Goal: Book appointment/travel/reservation

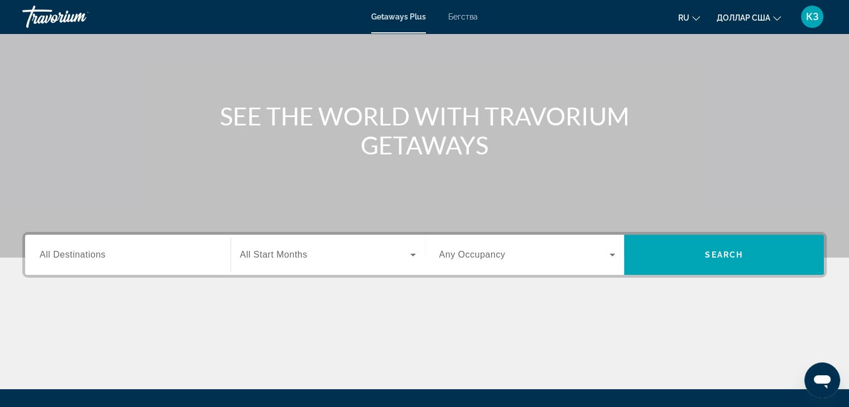
scroll to position [28, 0]
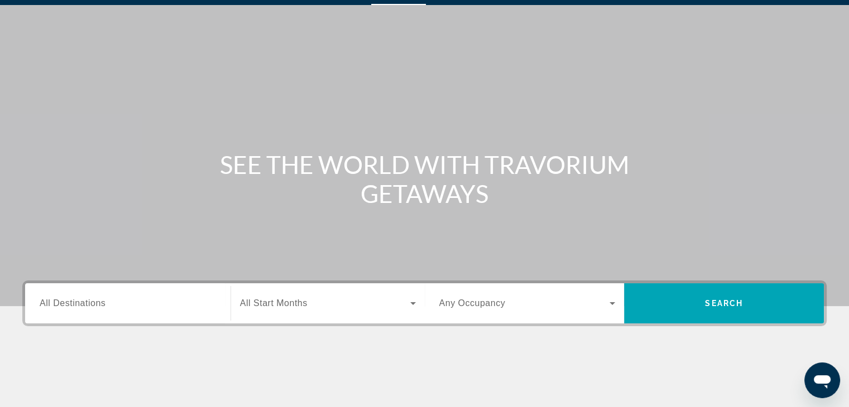
click at [712, 90] on div "Основное содержание" at bounding box center [424, 139] width 849 height 335
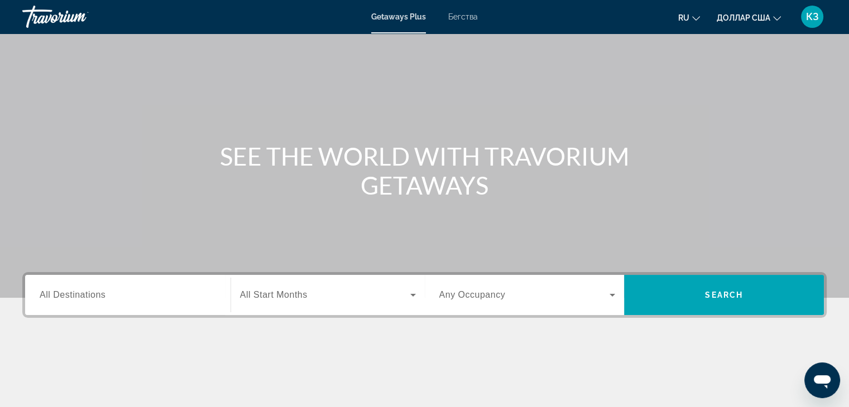
scroll to position [56, 0]
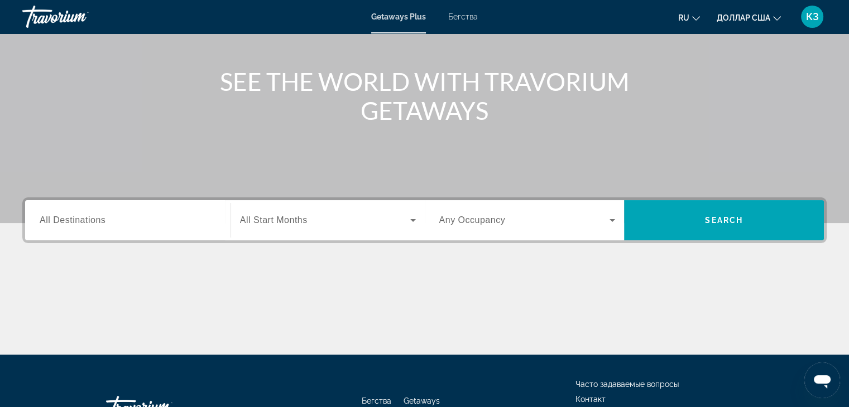
click at [352, 227] on div "Виджет поиска" at bounding box center [328, 220] width 176 height 31
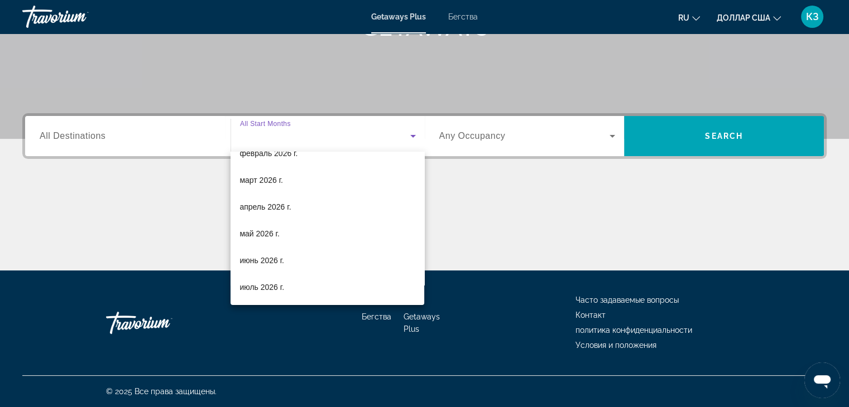
scroll to position [167, 0]
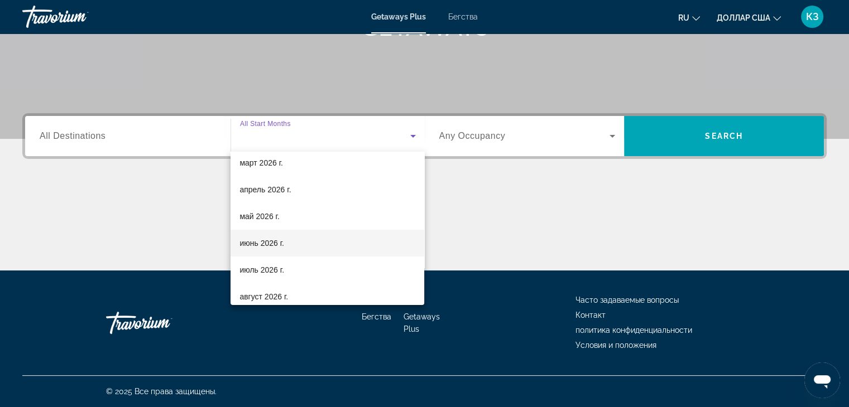
click at [287, 239] on mat-option "июнь 2026 г." at bounding box center [327, 243] width 194 height 27
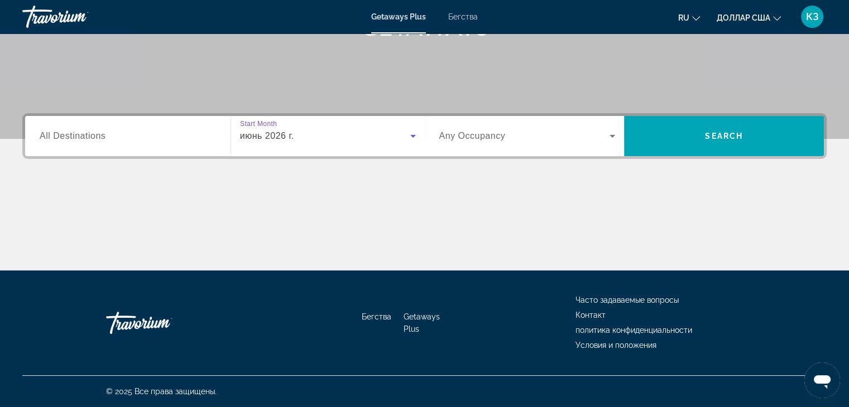
click at [186, 128] on div "Виджет поиска" at bounding box center [128, 137] width 176 height 32
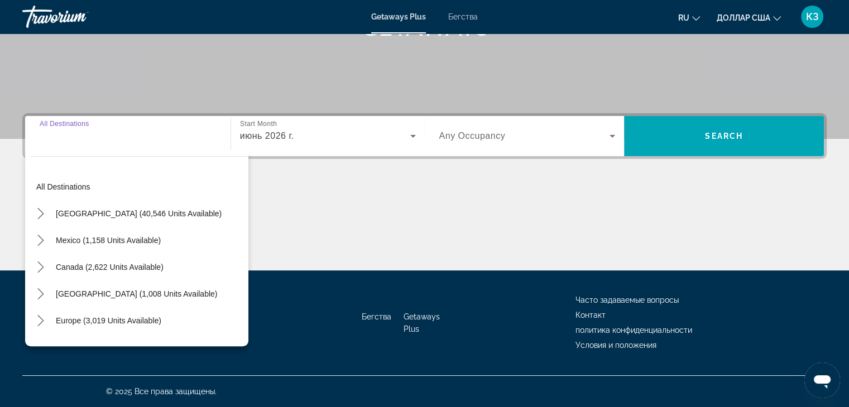
click at [165, 144] on div "Виджет поиска" at bounding box center [128, 137] width 176 height 32
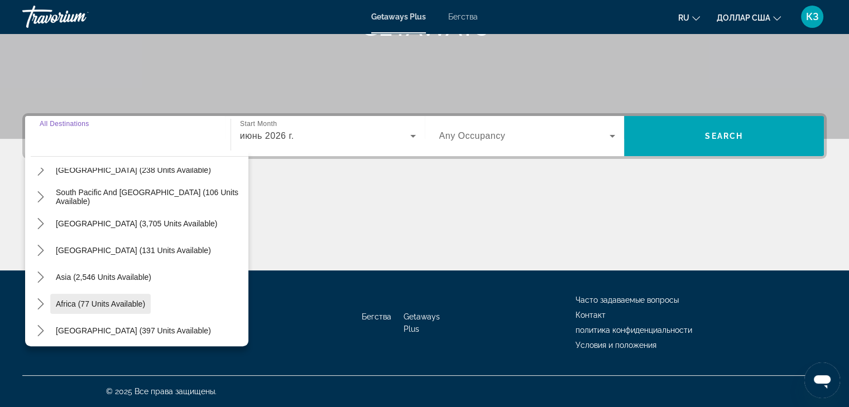
scroll to position [181, 0]
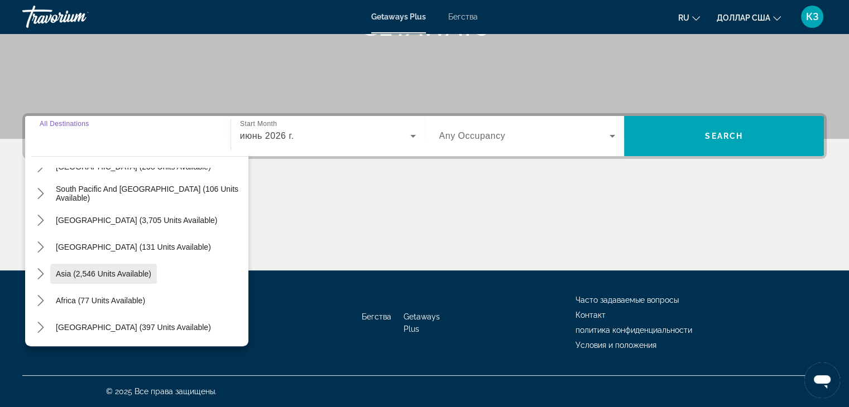
click at [144, 264] on span "Select destination: Asia (2,546 units available)" at bounding box center [103, 274] width 107 height 27
type input "**********"
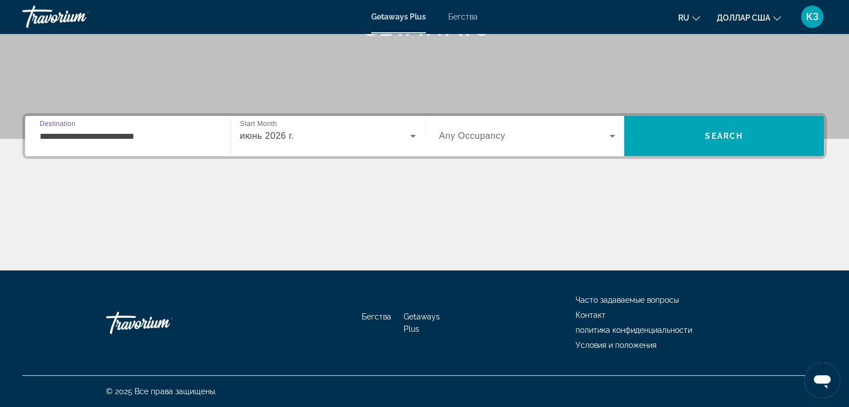
click at [512, 123] on div "Виджет поиска" at bounding box center [527, 136] width 176 height 31
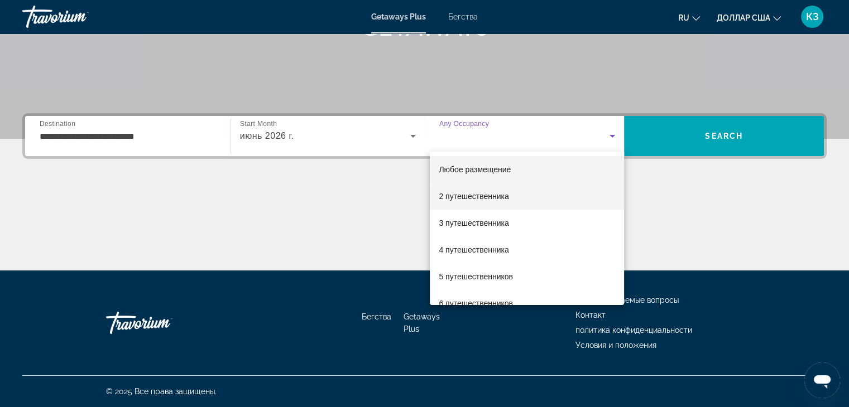
click at [518, 200] on mat-option "2 путешественника" at bounding box center [527, 196] width 194 height 27
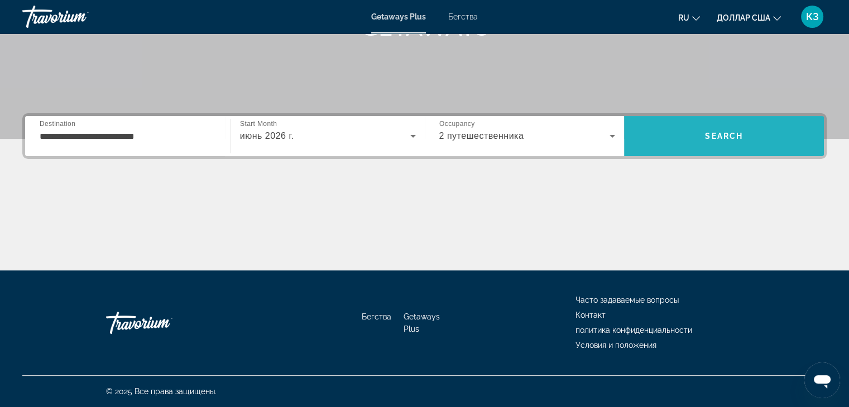
click at [725, 143] on span "Поиск" at bounding box center [724, 136] width 200 height 27
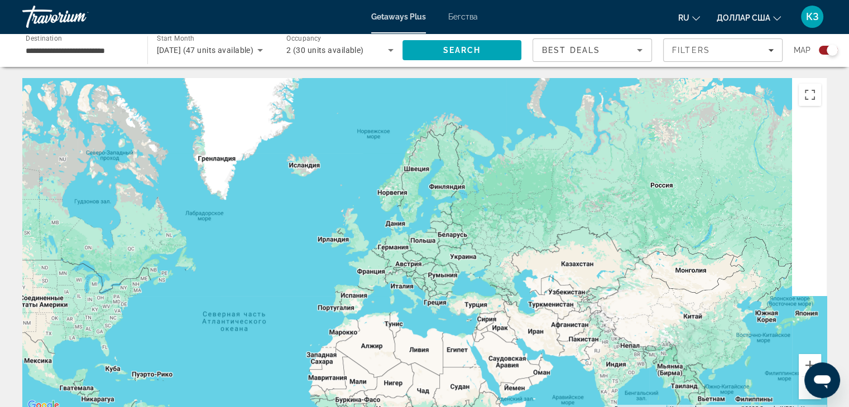
drag, startPoint x: 429, startPoint y: 187, endPoint x: 256, endPoint y: 254, distance: 185.5
click at [257, 276] on div "Основное содержание" at bounding box center [424, 245] width 804 height 335
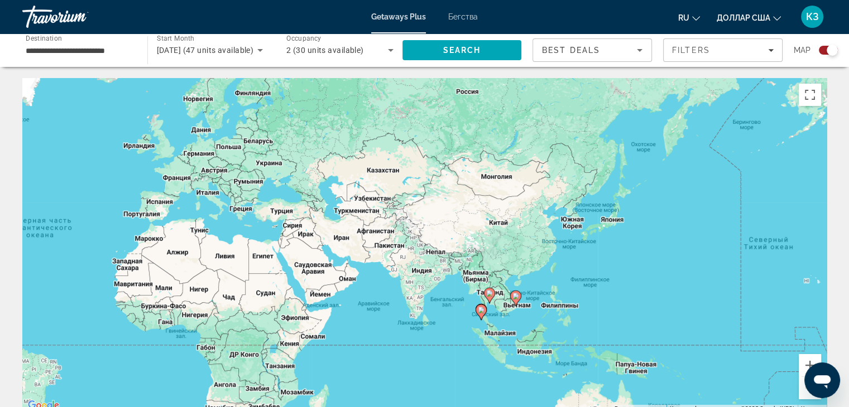
drag, startPoint x: 582, startPoint y: 270, endPoint x: 411, endPoint y: 186, distance: 190.7
click at [411, 186] on div "Чтобы активировать перетаскивание с помощью клавиатуры, нажмите Alt + Ввод. Пос…" at bounding box center [424, 245] width 804 height 335
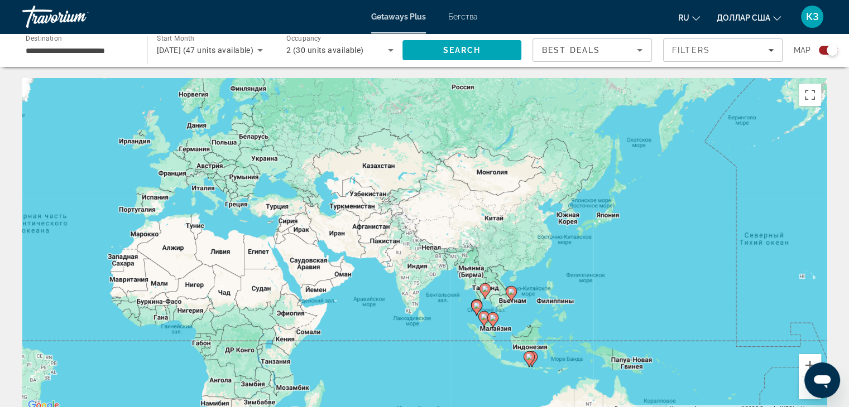
click at [487, 224] on div "Чтобы активировать перетаскивание с помощью клавиатуры, нажмите Alt + Ввод. Пос…" at bounding box center [424, 245] width 804 height 335
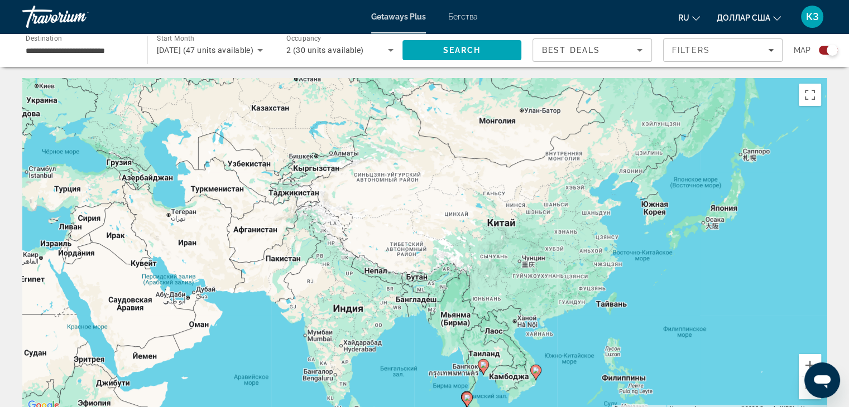
click at [488, 223] on div "Чтобы активировать перетаскивание с помощью клавиатуры, нажмите Alt + Ввод. Пос…" at bounding box center [424, 245] width 804 height 335
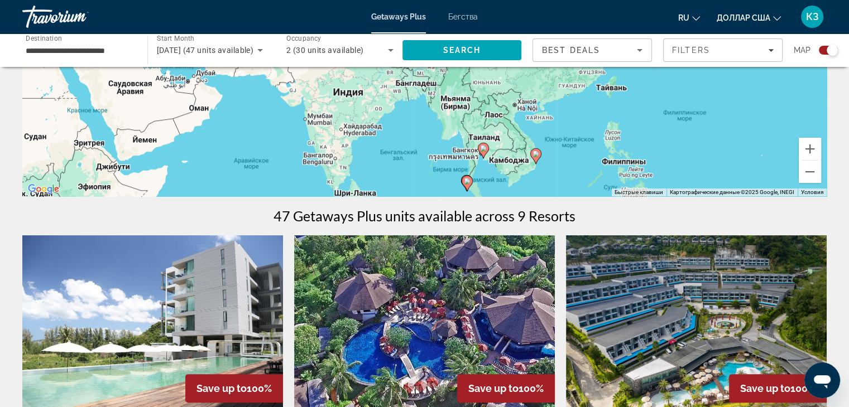
scroll to position [167, 0]
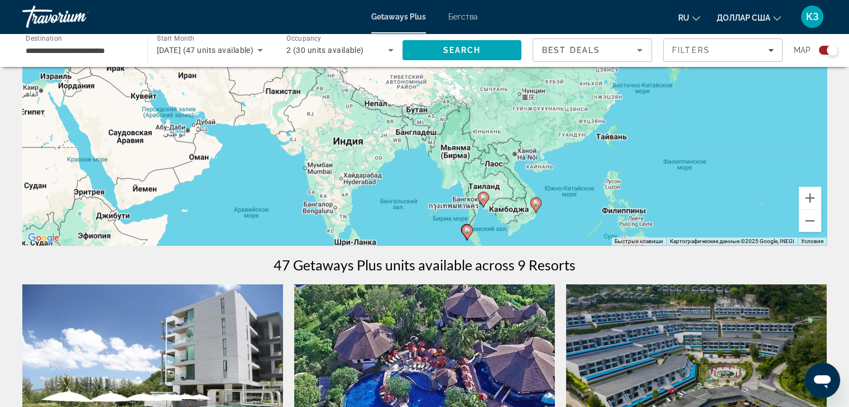
click at [580, 50] on span "Best Deals" at bounding box center [571, 50] width 58 height 9
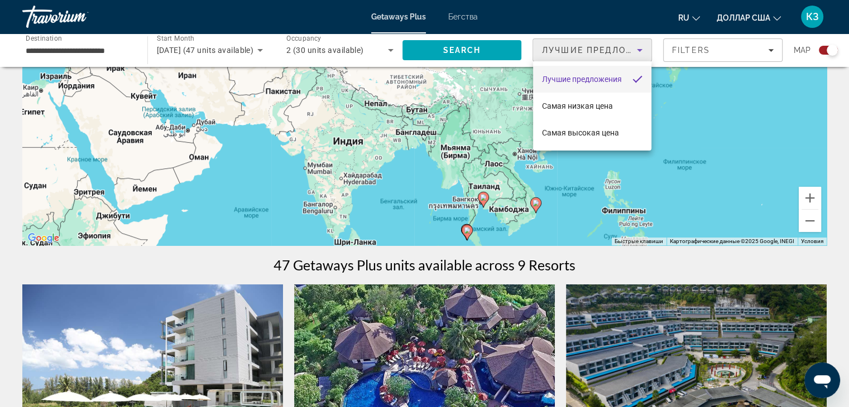
click at [580, 50] on div at bounding box center [424, 203] width 849 height 407
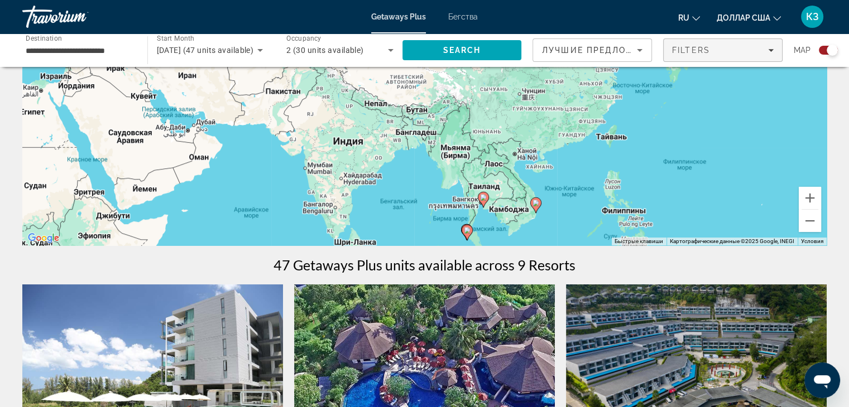
click at [703, 48] on span "Filters" at bounding box center [691, 50] width 38 height 9
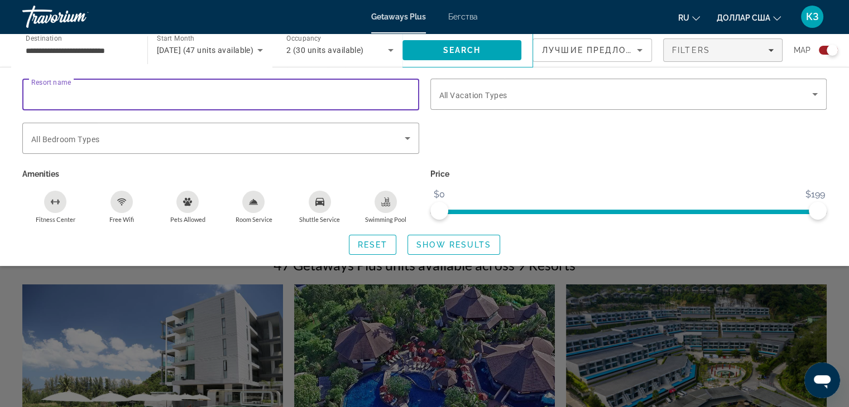
click at [201, 93] on input "Resort name" at bounding box center [220, 94] width 379 height 13
click at [685, 300] on div "Search widget" at bounding box center [424, 287] width 849 height 240
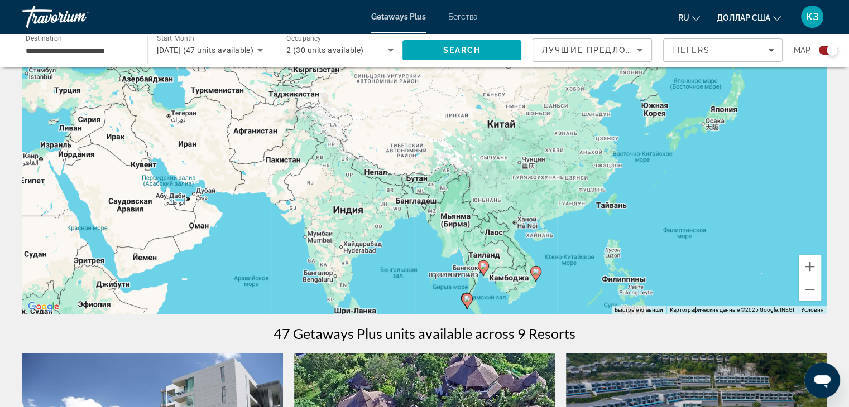
scroll to position [56, 0]
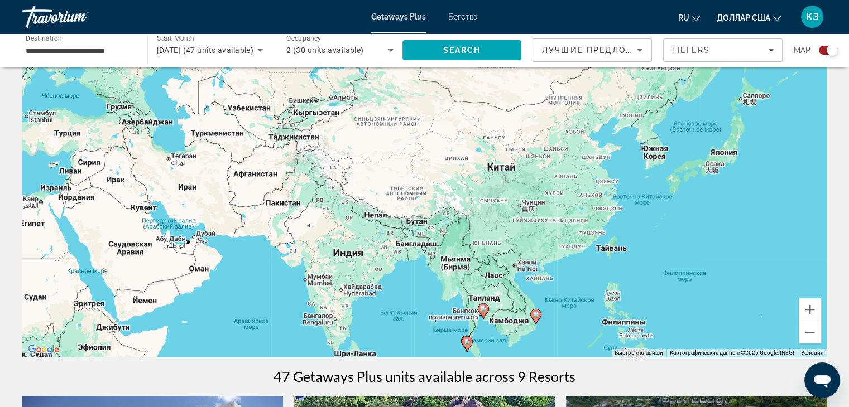
click at [499, 168] on div "Чтобы активировать перетаскивание с помощью клавиатуры, нажмите Alt + Ввод. Пос…" at bounding box center [424, 189] width 804 height 335
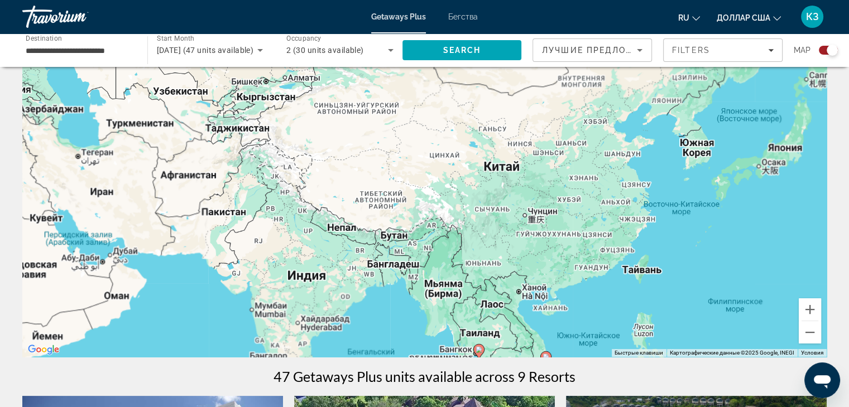
click at [499, 168] on div "Чтобы активировать перетаскивание с помощью клавиатуры, нажмите Alt + Ввод. Пос…" at bounding box center [424, 189] width 804 height 335
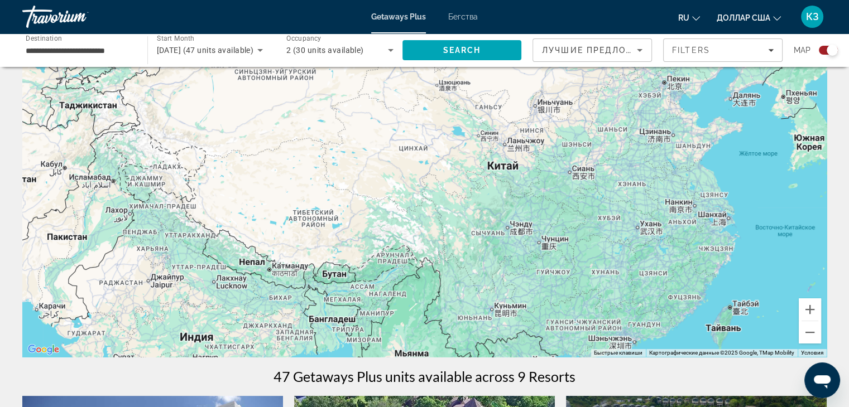
click at [511, 167] on div "Основное содержание" at bounding box center [424, 189] width 804 height 335
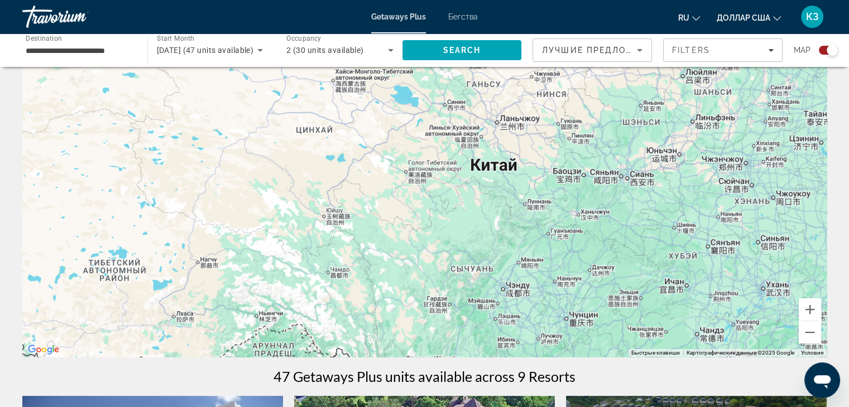
click at [511, 167] on div "Основное содержание" at bounding box center [424, 189] width 804 height 335
click at [487, 171] on div "Основное содержание" at bounding box center [424, 189] width 804 height 335
click at [79, 54] on input "**********" at bounding box center [79, 50] width 107 height 13
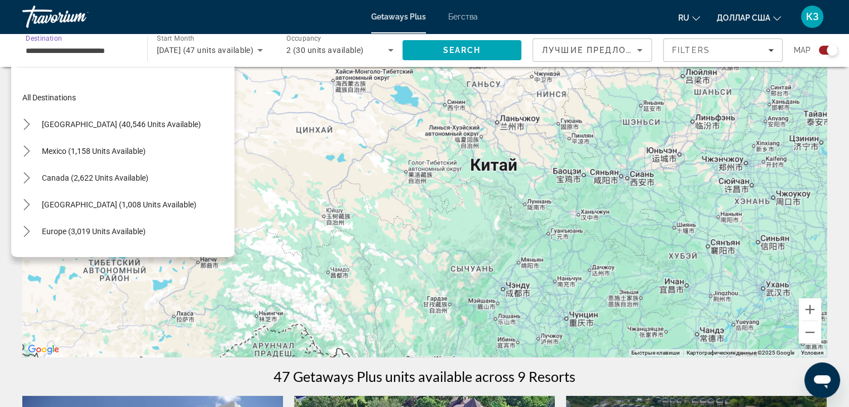
scroll to position [200, 0]
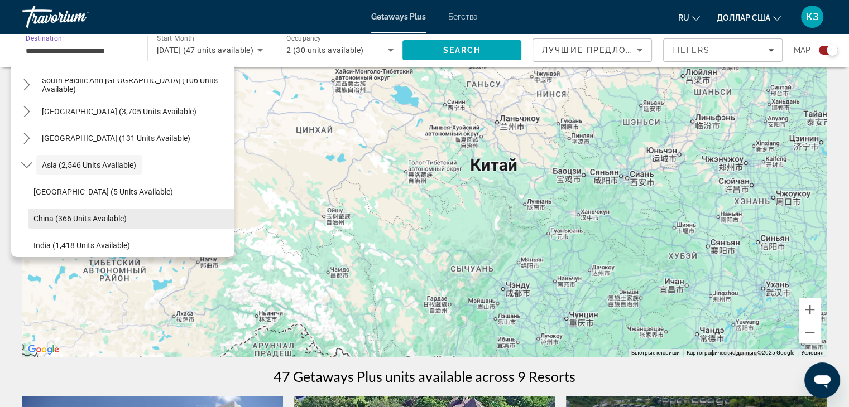
click at [122, 214] on span "China (366 units available)" at bounding box center [79, 218] width 93 height 9
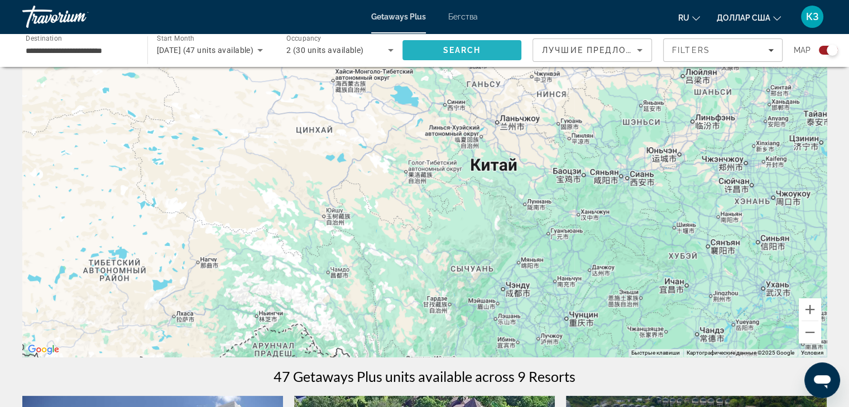
click at [458, 51] on span "Search" at bounding box center [461, 50] width 38 height 9
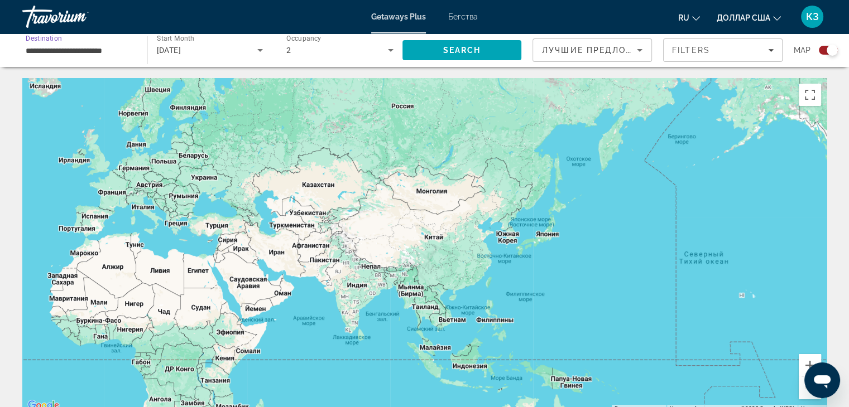
click at [112, 45] on input "**********" at bounding box center [79, 50] width 107 height 13
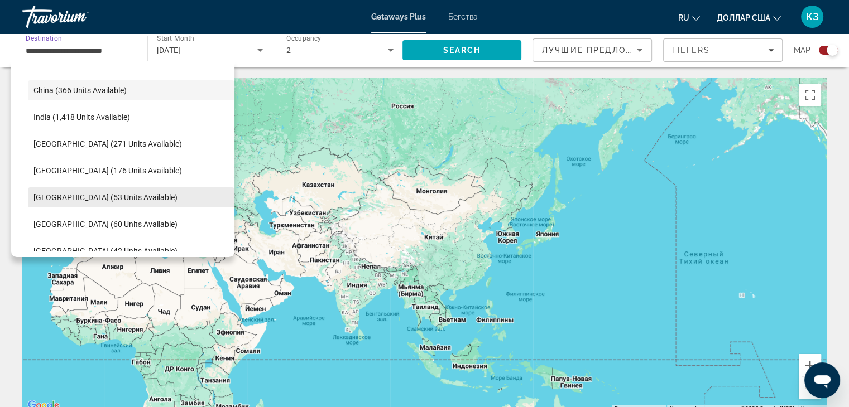
scroll to position [310, 0]
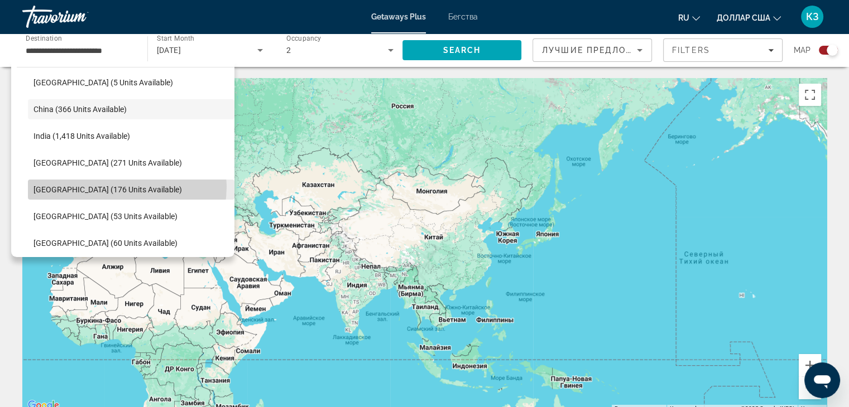
click at [123, 186] on span "Malaysia (176 units available)" at bounding box center [107, 189] width 148 height 9
type input "**********"
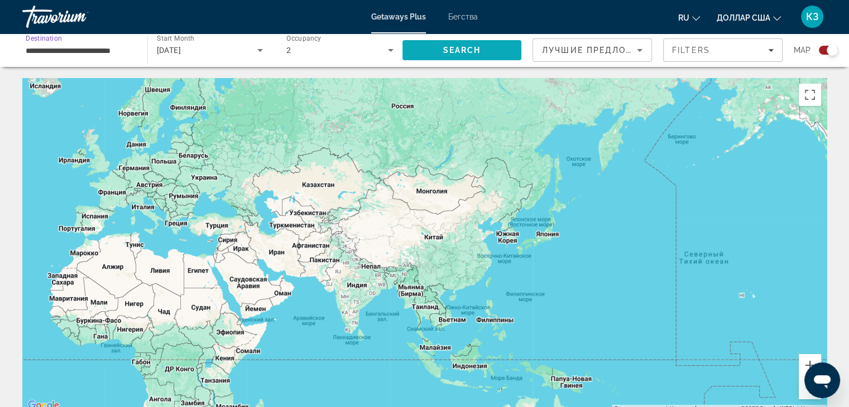
click at [470, 52] on span "Search" at bounding box center [461, 50] width 38 height 9
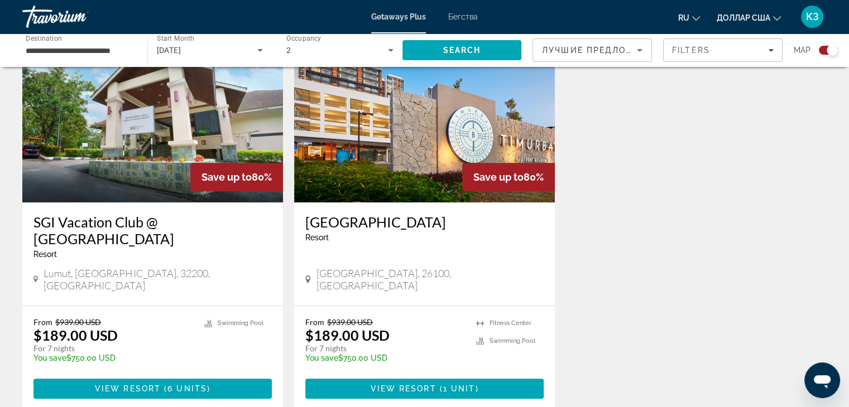
scroll to position [446, 0]
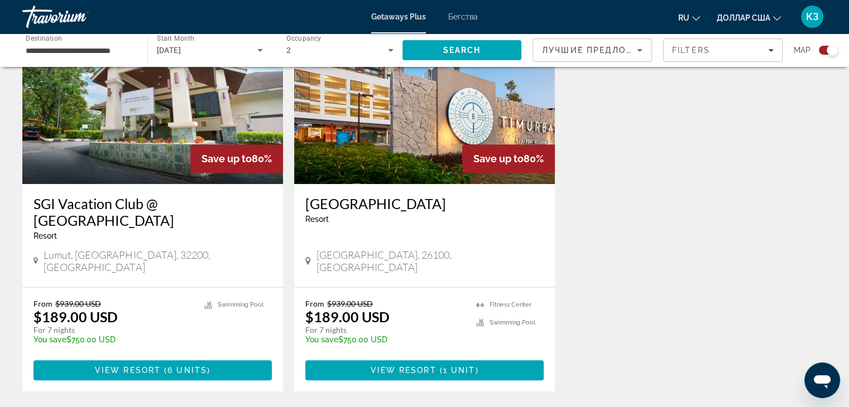
click at [360, 146] on img "Основное содержание" at bounding box center [424, 95] width 261 height 179
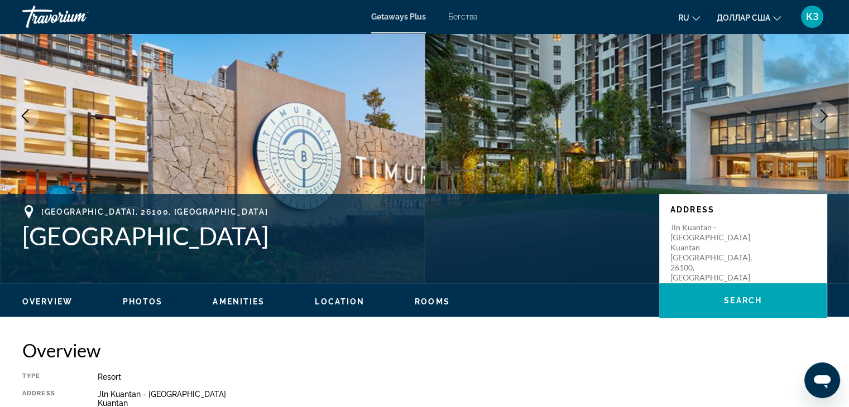
scroll to position [56, 0]
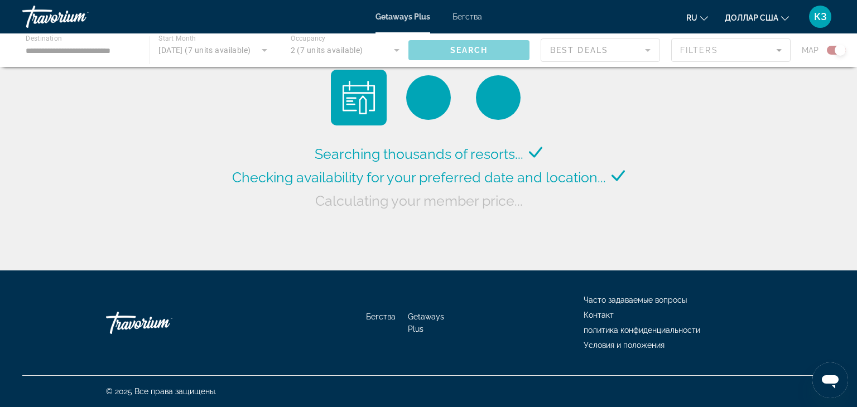
click at [81, 47] on div "Основное содержание" at bounding box center [428, 49] width 857 height 33
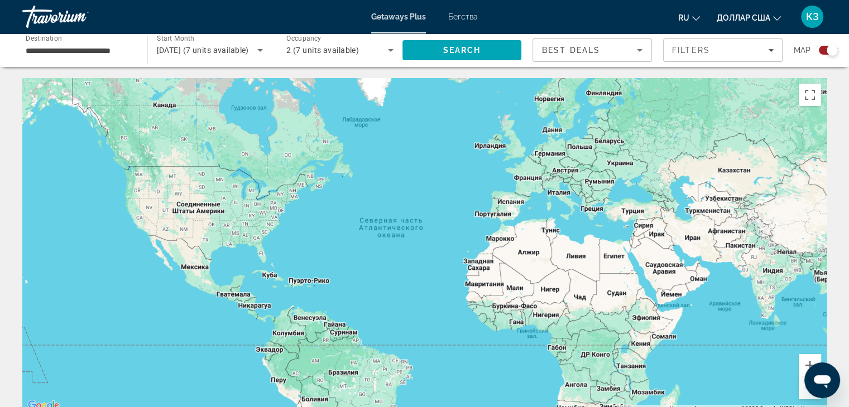
click at [129, 50] on input "**********" at bounding box center [79, 50] width 107 height 13
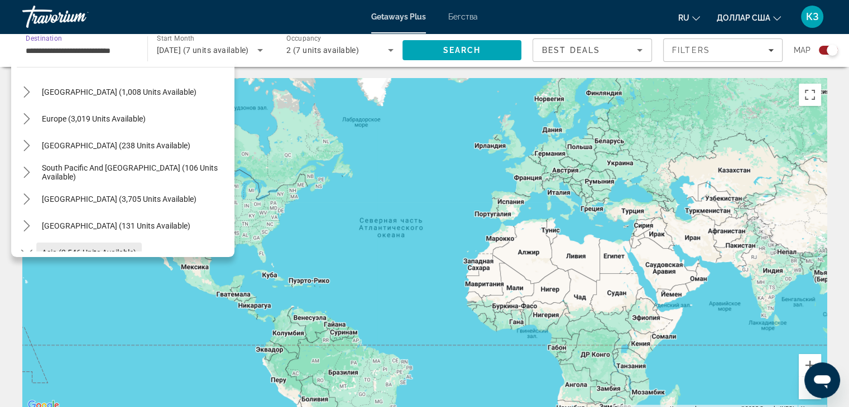
scroll to position [111, 0]
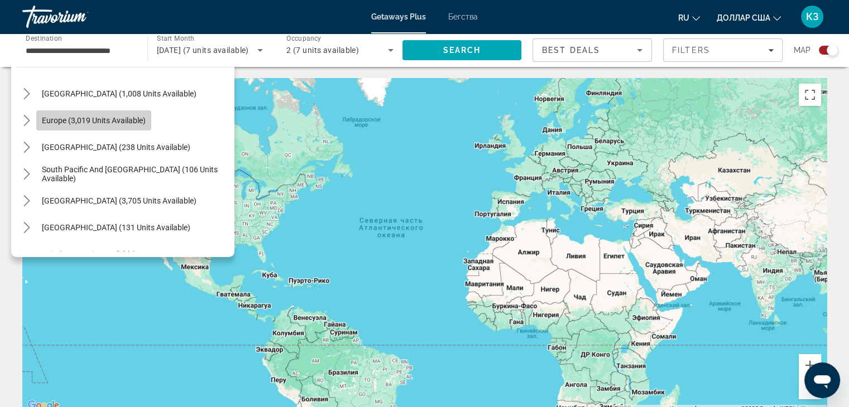
click at [89, 123] on span "Europe (3,019 units available)" at bounding box center [94, 120] width 104 height 9
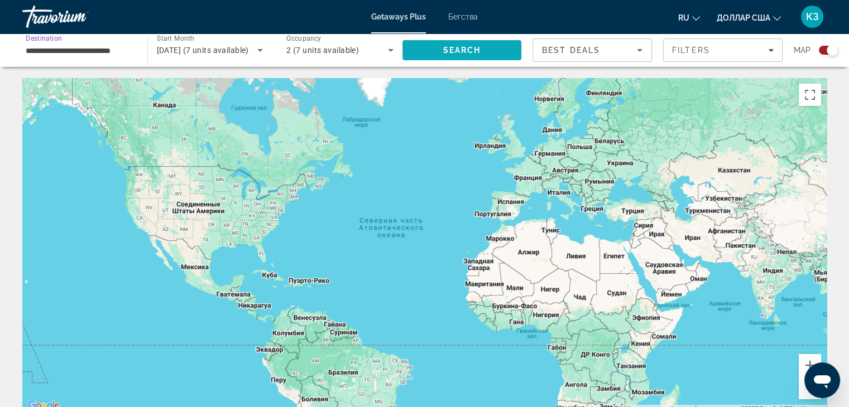
click at [416, 59] on span "Search" at bounding box center [461, 50] width 119 height 27
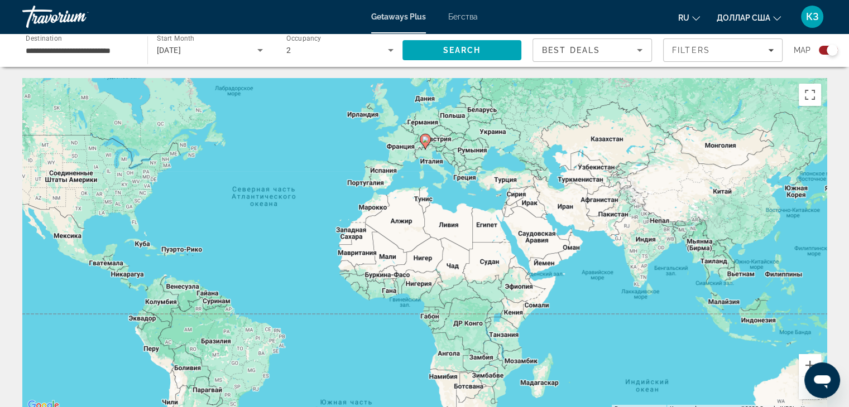
drag, startPoint x: 690, startPoint y: 318, endPoint x: 556, endPoint y: 285, distance: 137.8
click at [558, 286] on div "Чтобы активировать перетаскивание с помощью клавиатуры, нажмите Alt + Ввод. Пос…" at bounding box center [424, 245] width 804 height 335
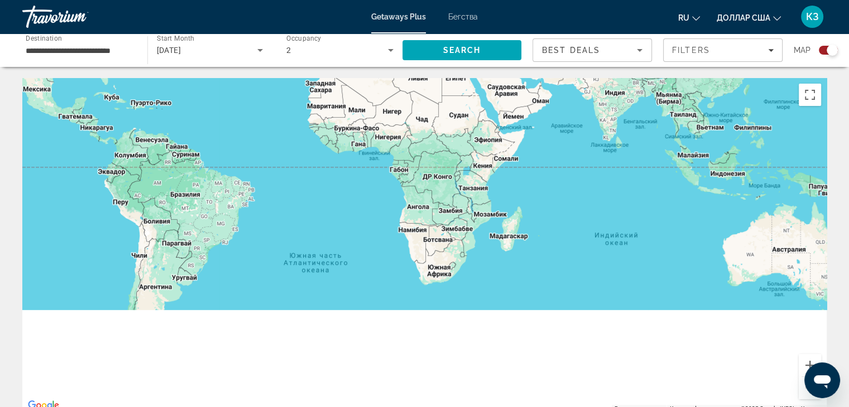
drag, startPoint x: 449, startPoint y: 275, endPoint x: 415, endPoint y: 99, distance: 178.6
click at [415, 95] on div "Чтобы активировать перетаскивание с помощью клавиатуры, нажмите Alt + Ввод. Пос…" at bounding box center [424, 245] width 804 height 335
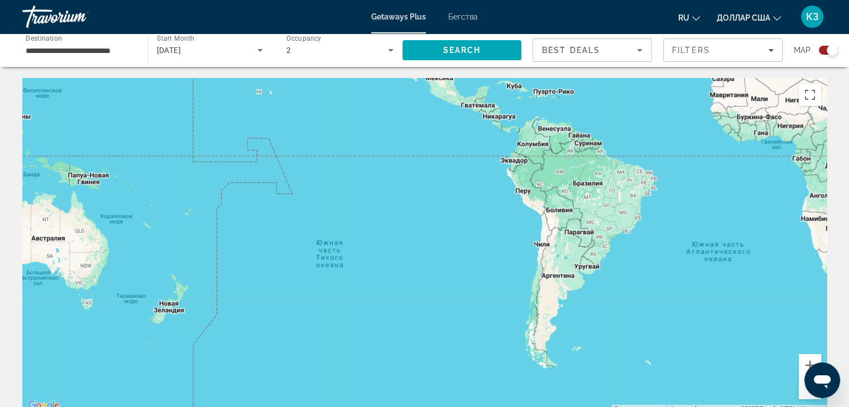
drag, startPoint x: 463, startPoint y: 167, endPoint x: 549, endPoint y: 196, distance: 91.4
click at [849, 305] on html "**********" at bounding box center [424, 203] width 849 height 407
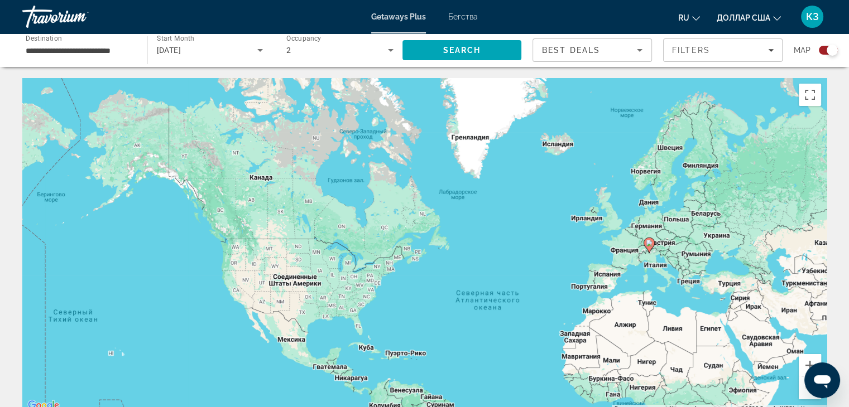
drag, startPoint x: 220, startPoint y: 250, endPoint x: 95, endPoint y: 378, distance: 179.1
click at [95, 378] on div "Чтобы активировать перетаскивание с помощью клавиатуры, нажмите Alt + Ввод. Пос…" at bounding box center [424, 245] width 804 height 335
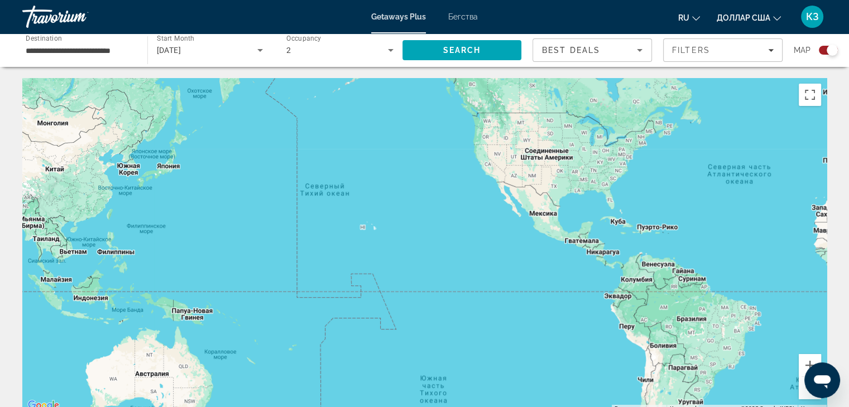
drag, startPoint x: 219, startPoint y: 325, endPoint x: 561, endPoint y: 64, distance: 430.8
click at [564, 79] on div "Чтобы активировать перетаскивание с помощью клавиатуры, нажмите Alt + Ввод. Пос…" at bounding box center [424, 245] width 804 height 335
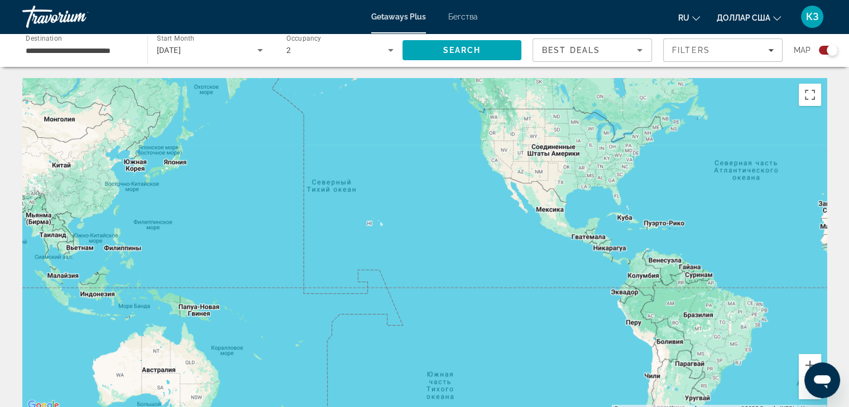
click at [85, 47] on input "**********" at bounding box center [79, 50] width 107 height 13
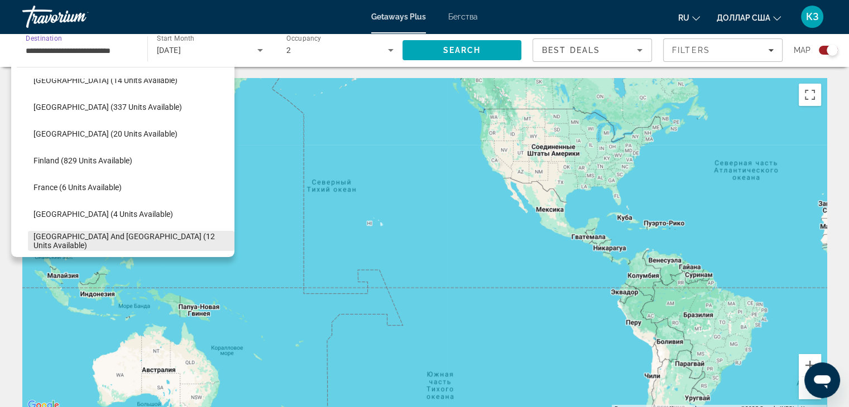
scroll to position [234, 0]
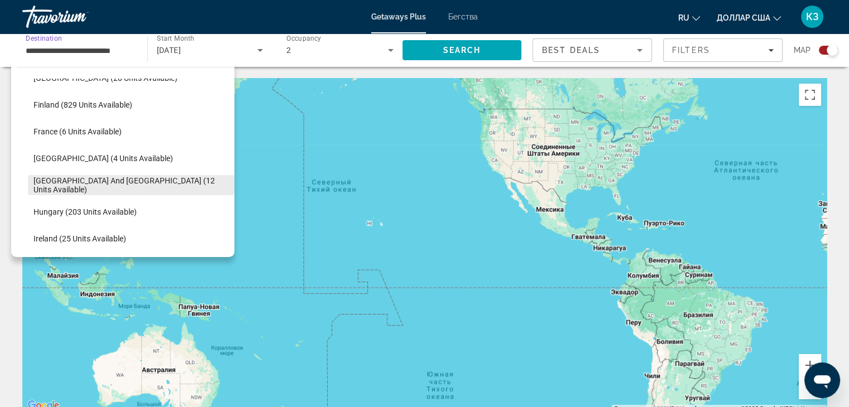
click at [133, 186] on span "Greece and Cyprus (12 units available)" at bounding box center [130, 185] width 195 height 18
type input "**********"
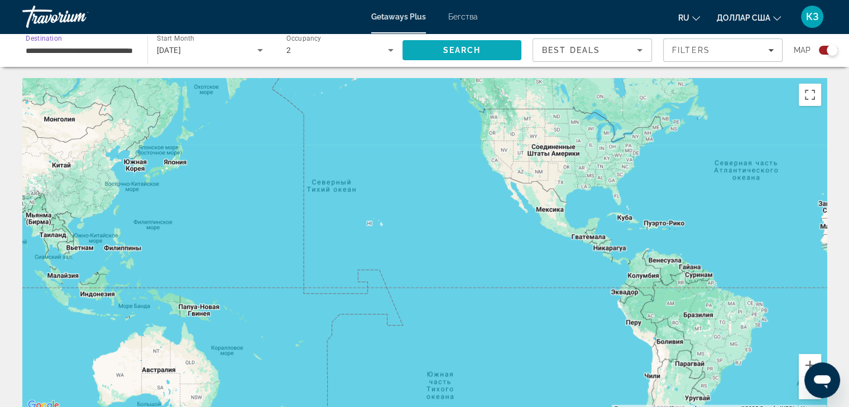
click at [471, 54] on span "Search" at bounding box center [461, 50] width 38 height 9
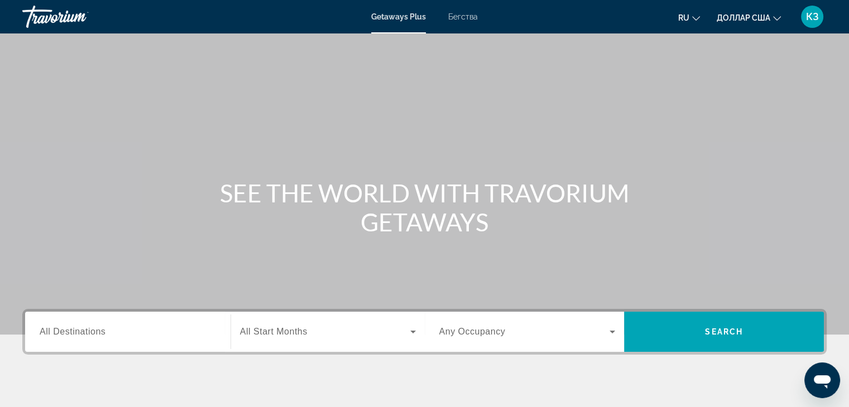
click at [465, 17] on font "Бегства" at bounding box center [463, 16] width 30 height 9
